Goal: Understand process/instructions: Learn how to perform a task or action

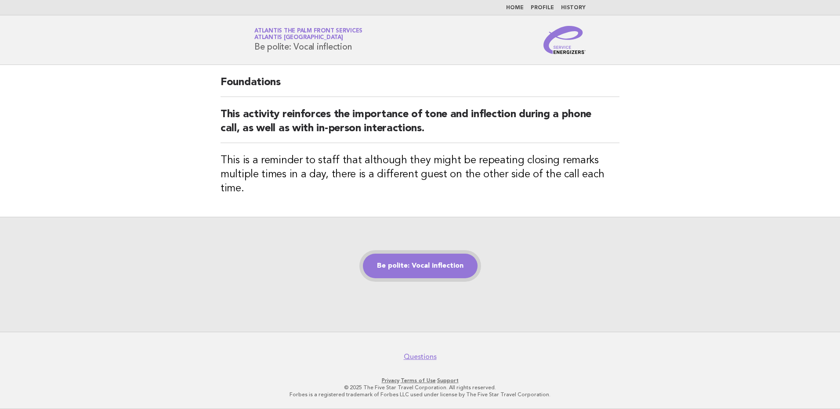
click at [395, 264] on link "Be polite: Vocal inflection" at bounding box center [420, 266] width 115 height 25
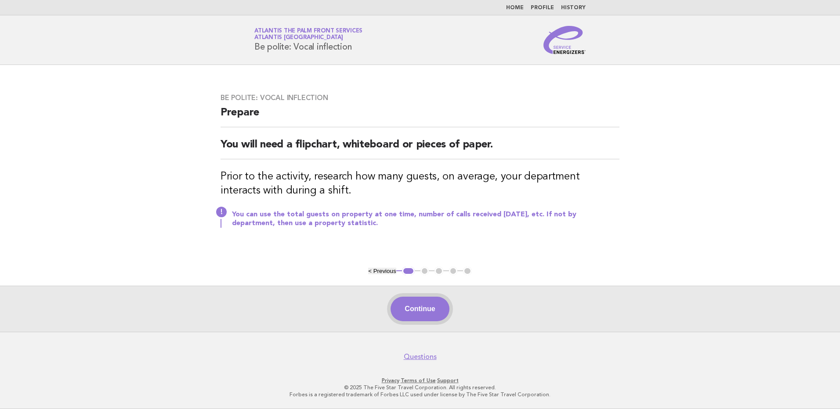
drag, startPoint x: 415, startPoint y: 311, endPoint x: 416, endPoint y: 294, distance: 16.3
click at [415, 311] on button "Continue" at bounding box center [420, 309] width 58 height 25
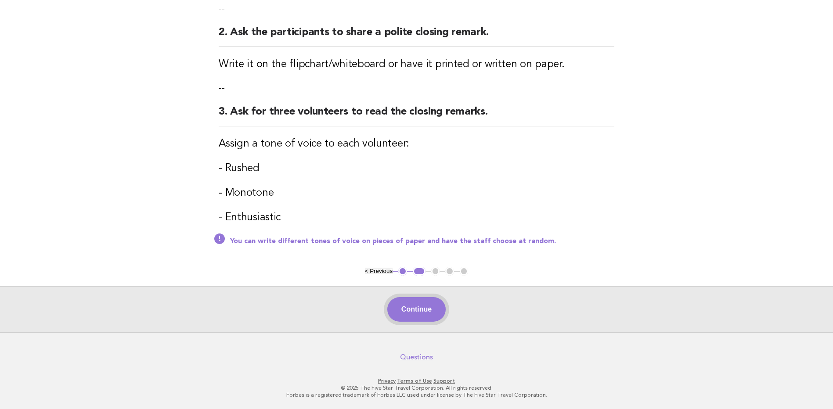
click at [415, 310] on button "Continue" at bounding box center [416, 309] width 58 height 25
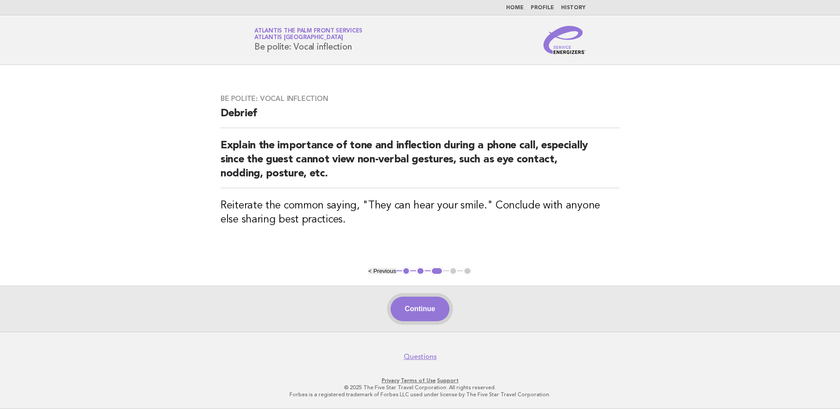
click at [420, 311] on button "Continue" at bounding box center [420, 309] width 58 height 25
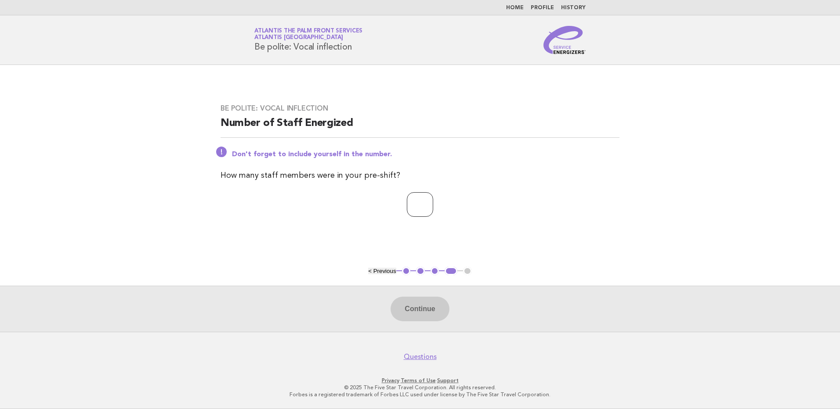
click at [408, 210] on input "number" at bounding box center [420, 204] width 26 height 25
type input "**"
click at [420, 308] on button "Continue" at bounding box center [420, 309] width 58 height 25
